Goal: Task Accomplishment & Management: Manage account settings

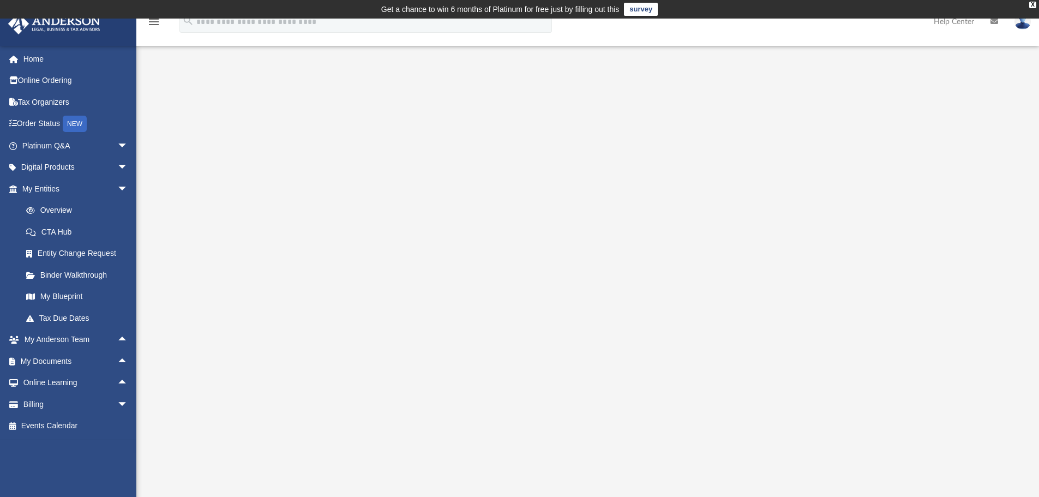
scroll to position [79, 0]
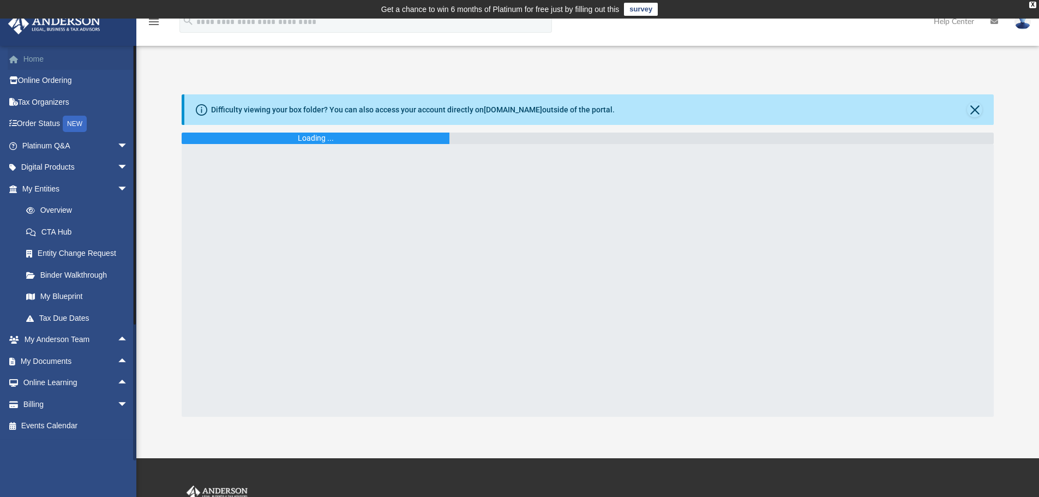
click at [32, 56] on link "Home" at bounding box center [76, 59] width 137 height 22
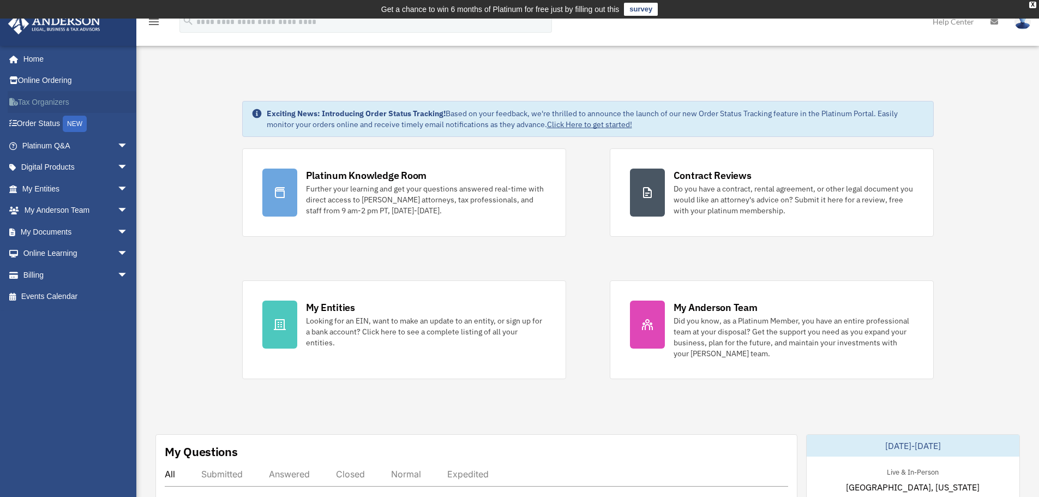
click at [33, 99] on link "Tax Organizers" at bounding box center [76, 102] width 137 height 22
click at [1030, 3] on div "X" at bounding box center [1032, 5] width 7 height 7
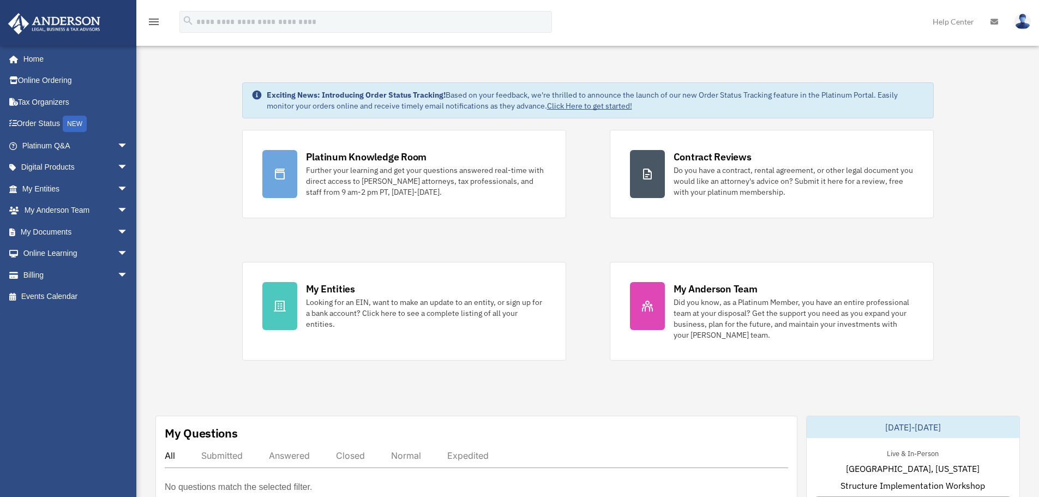
click at [1024, 21] on img at bounding box center [1023, 22] width 16 height 16
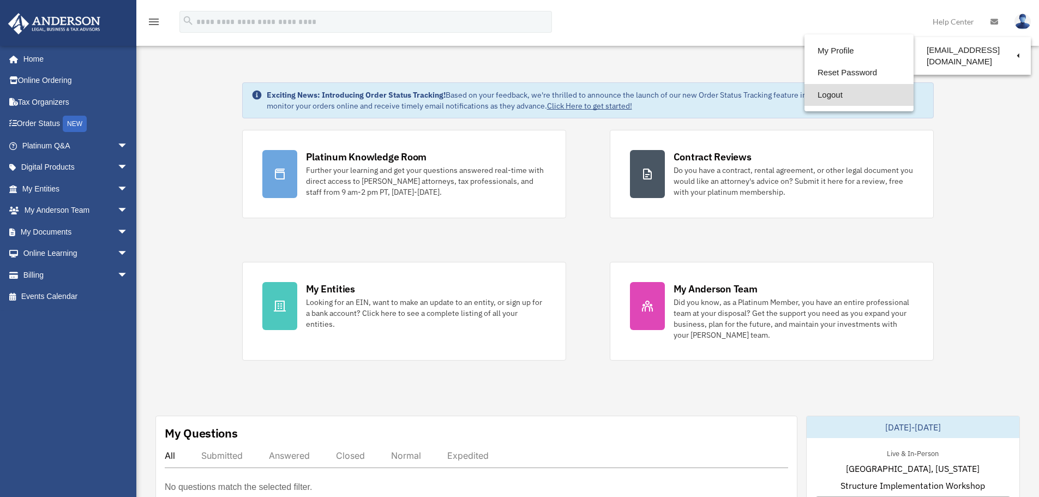
click at [835, 98] on link "Logout" at bounding box center [859, 95] width 109 height 22
